Goal: Task Accomplishment & Management: Manage account settings

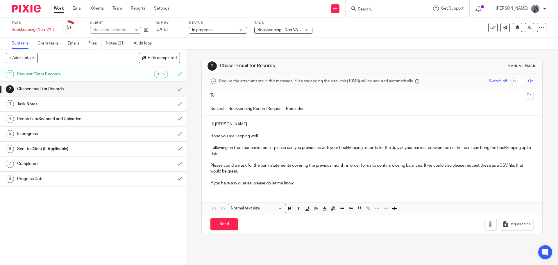
click at [110, 43] on link "Notes (21)" at bounding box center [118, 43] width 24 height 11
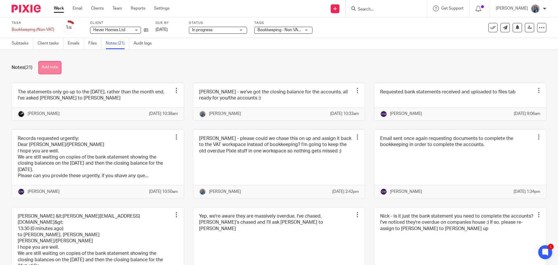
click at [49, 66] on button "Add note" at bounding box center [49, 67] width 23 height 13
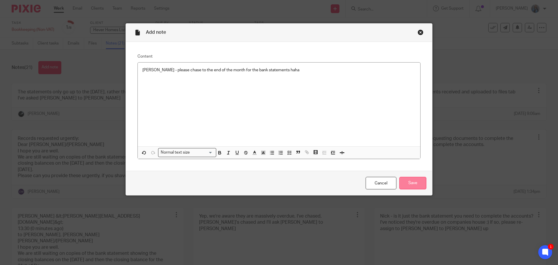
click at [412, 183] on input "Save" at bounding box center [412, 183] width 27 height 13
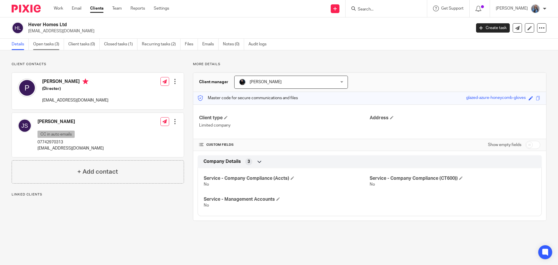
click at [35, 44] on link "Open tasks (3)" at bounding box center [48, 44] width 31 height 11
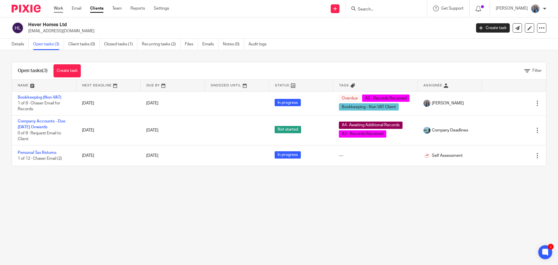
click at [59, 8] on link "Work" at bounding box center [58, 9] width 9 height 6
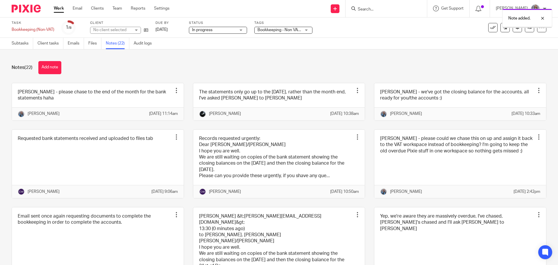
click at [219, 31] on span "In progress" at bounding box center [214, 30] width 44 height 6
drag, startPoint x: 269, startPoint y: 29, endPoint x: 273, endPoint y: 43, distance: 14.8
click at [269, 29] on span "Bookkeeping - Non VAT Client + 1" at bounding box center [288, 30] width 60 height 4
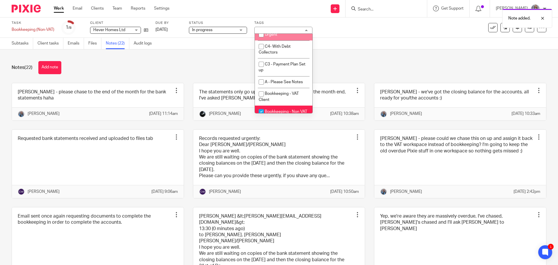
scroll to position [87, 0]
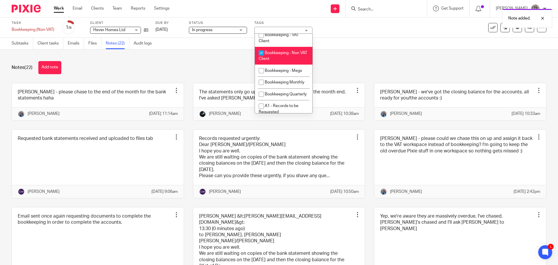
click at [279, 56] on li "Bookkeeping - Non VAT Client" at bounding box center [284, 56] width 58 height 18
checkbox input "true"
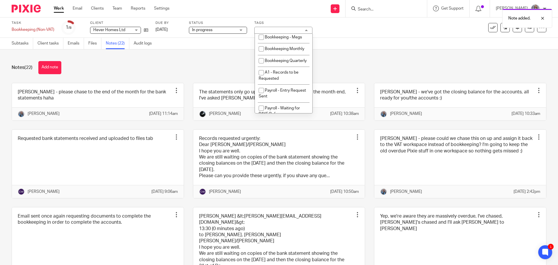
scroll to position [233, 0]
click at [278, 28] on span "A3 - Records Received" at bounding box center [286, 26] width 42 height 4
checkbox input "false"
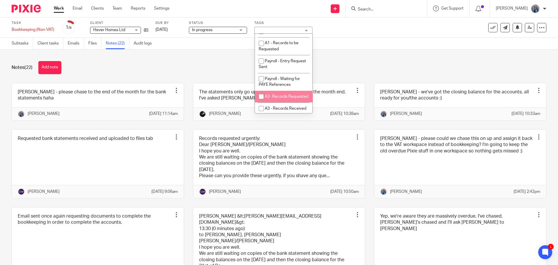
scroll to position [145, 0]
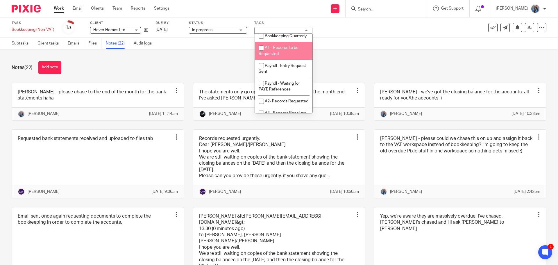
click at [276, 57] on li "A1 - Records to be Requested" at bounding box center [284, 51] width 58 height 18
checkbox input "true"
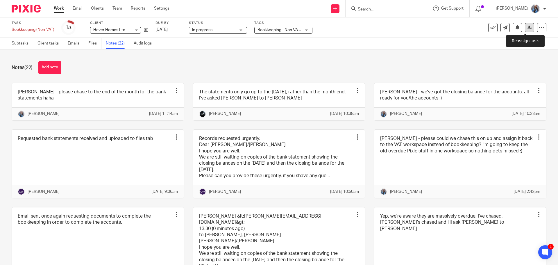
click at [525, 32] on link at bounding box center [529, 27] width 9 height 9
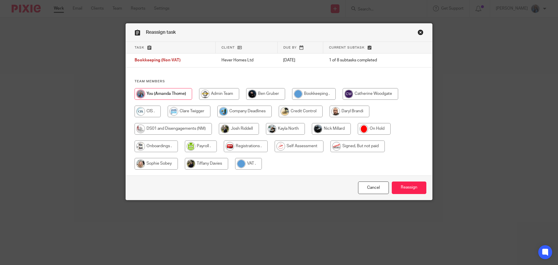
click at [353, 95] on input "radio" at bounding box center [371, 94] width 56 height 12
radio input "true"
click at [413, 190] on input "Reassign" at bounding box center [409, 187] width 35 height 13
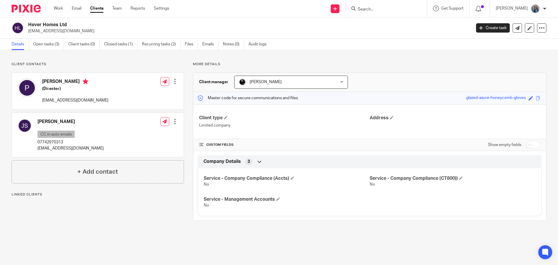
click at [49, 44] on link "Open tasks (3)" at bounding box center [48, 44] width 31 height 11
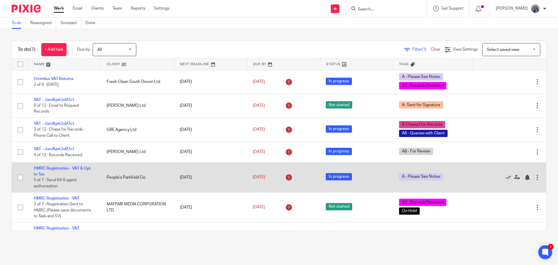
scroll to position [22, 0]
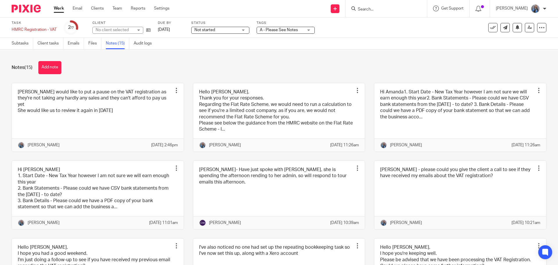
click at [290, 29] on span "A - Please See Notes" at bounding box center [279, 30] width 38 height 4
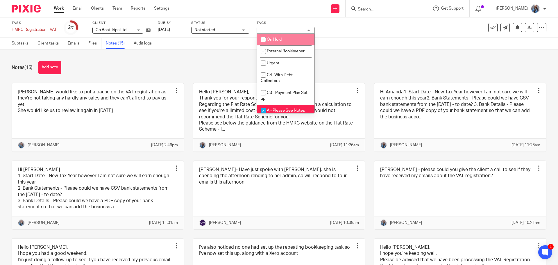
drag, startPoint x: 288, startPoint y: 37, endPoint x: 259, endPoint y: 54, distance: 33.8
click at [288, 37] on li "On Hold" at bounding box center [286, 40] width 58 height 12
checkbox input "true"
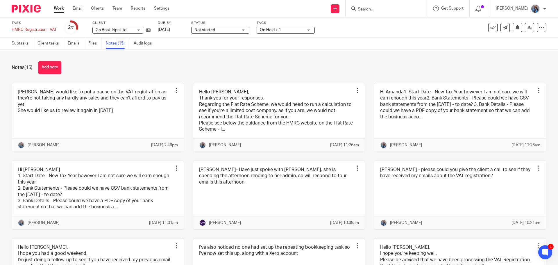
click at [204, 67] on div "Notes (15) Add note" at bounding box center [279, 67] width 535 height 13
